Goal: Communication & Community: Answer question/provide support

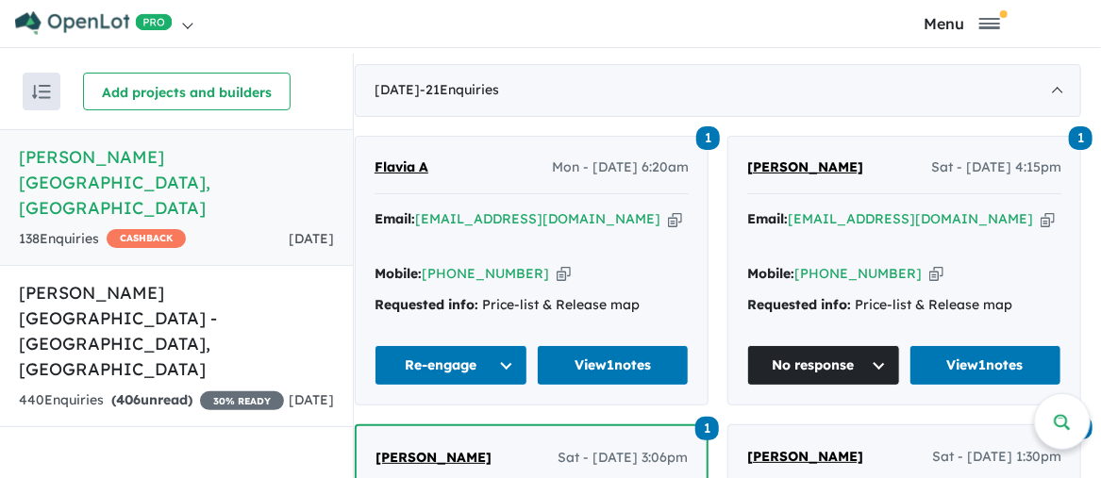
scroll to position [6, 0]
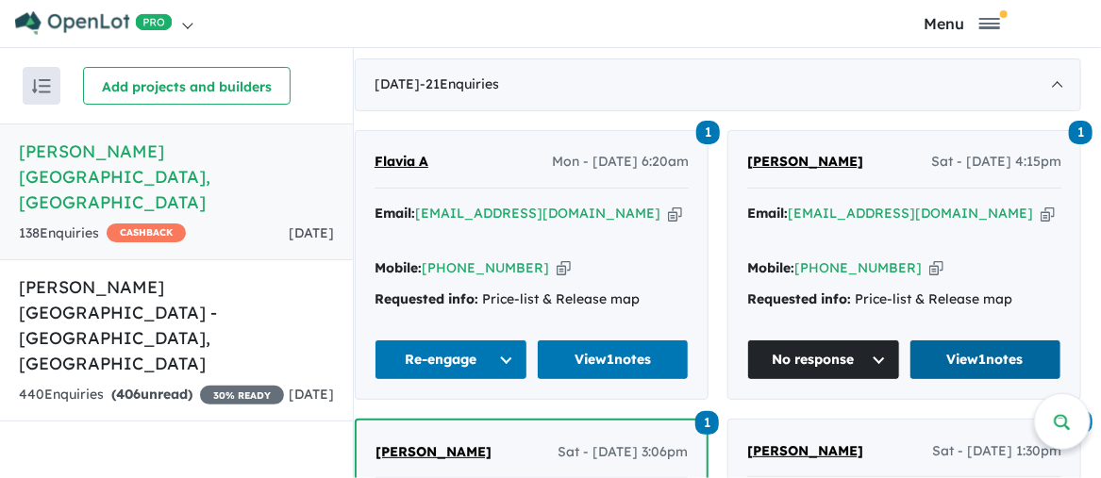
click at [988, 341] on link "View 1 notes" at bounding box center [985, 360] width 153 height 41
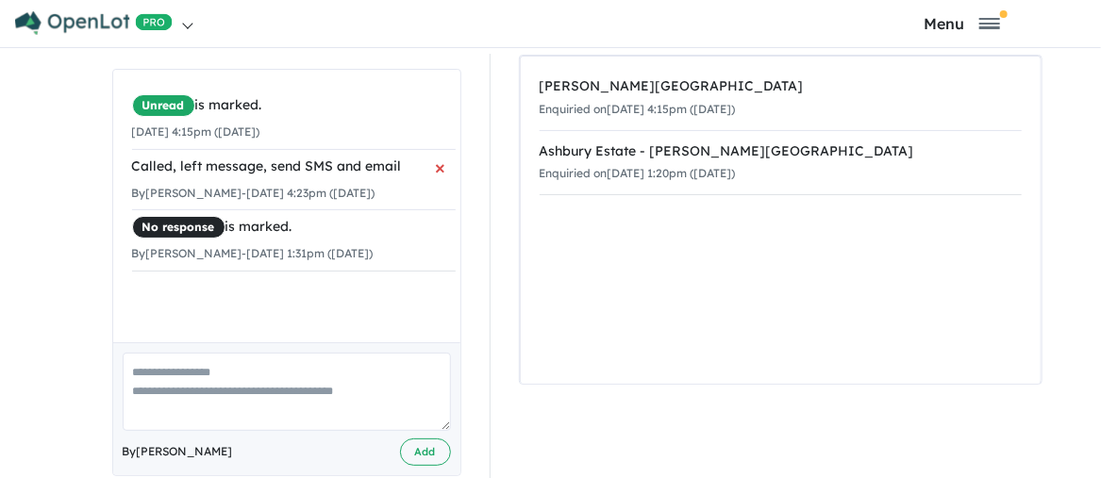
scroll to position [353, 0]
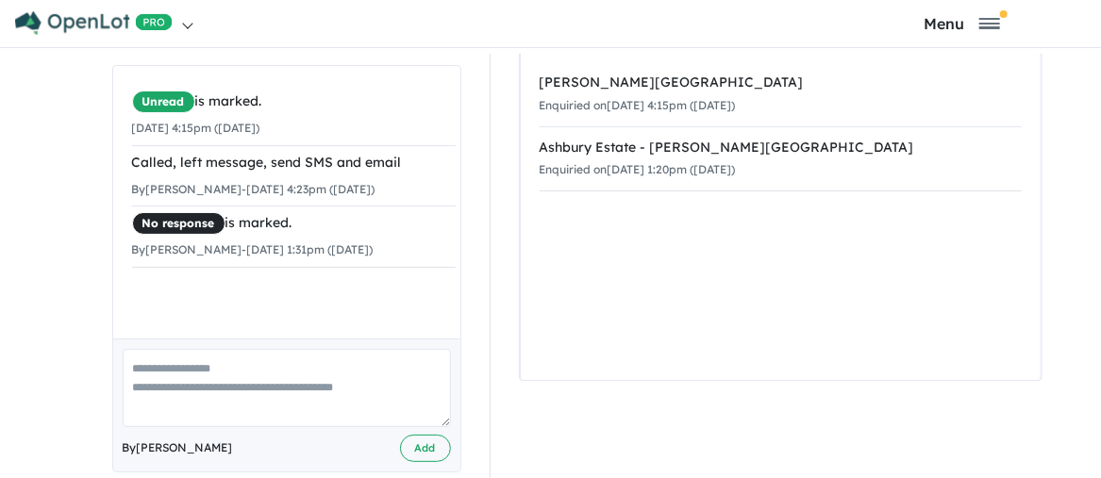
click at [135, 361] on textarea at bounding box center [287, 388] width 328 height 78
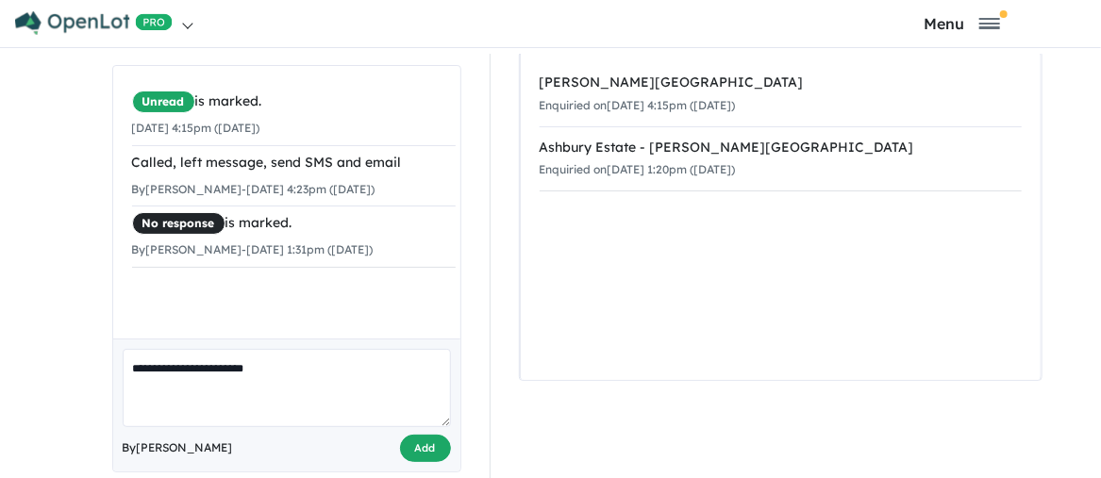
type textarea "**********"
click at [423, 435] on button "Add" at bounding box center [425, 448] width 51 height 27
